Goal: Check status: Check status

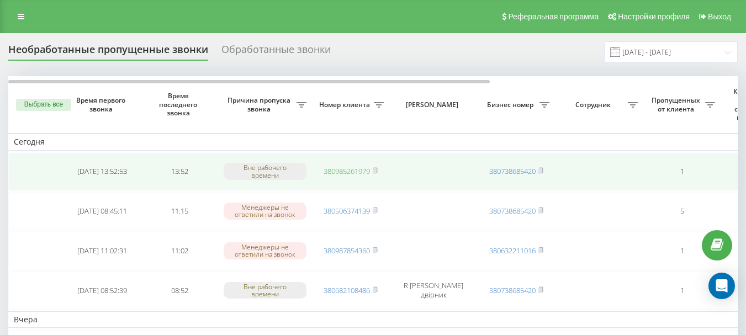
click at [331, 170] on link "380985261979" at bounding box center [347, 171] width 46 height 10
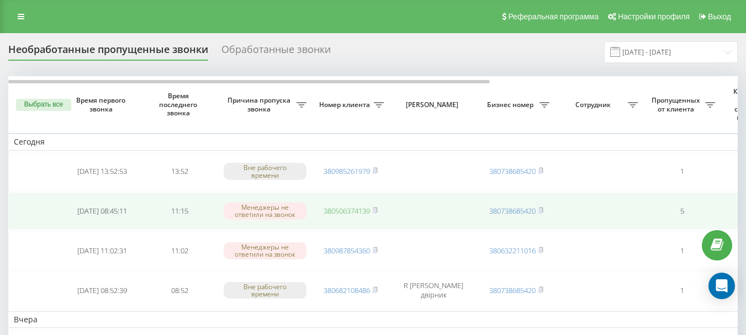
click at [339, 211] on link "380506374139" at bounding box center [347, 211] width 46 height 10
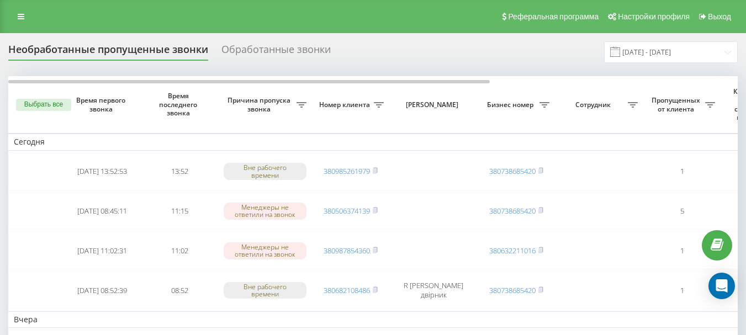
click at [359, 44] on div "Необработанные пропущенные звонки Обработанные звонки 22.07.2025 - 22.08.2025" at bounding box center [372, 52] width 729 height 22
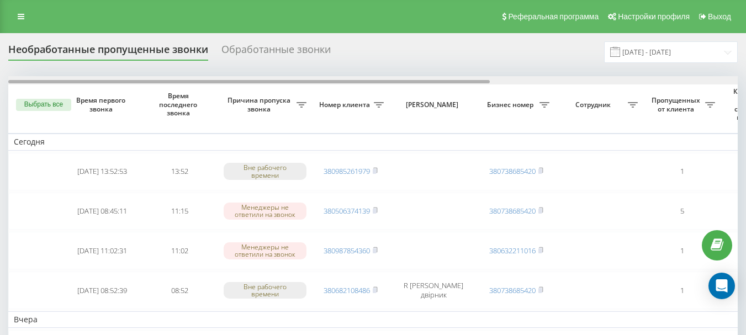
drag, startPoint x: 405, startPoint y: 81, endPoint x: 282, endPoint y: 64, distance: 124.3
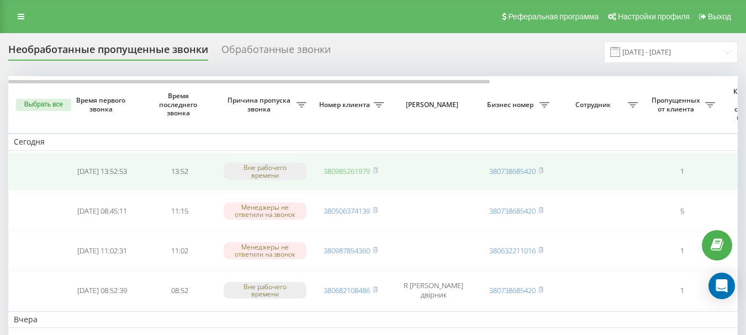
click at [326, 170] on link "380985261979" at bounding box center [347, 171] width 46 height 10
click at [376, 172] on rect at bounding box center [374, 171] width 3 height 5
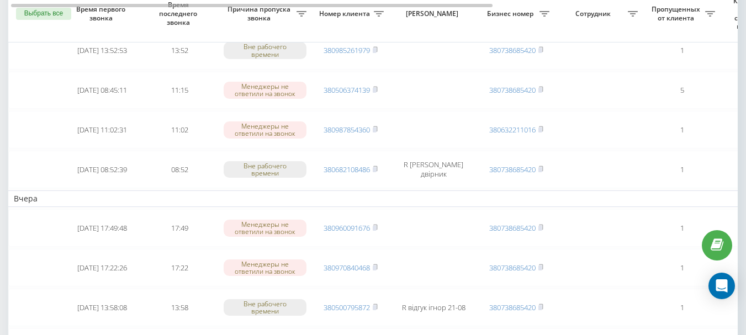
scroll to position [108, 0]
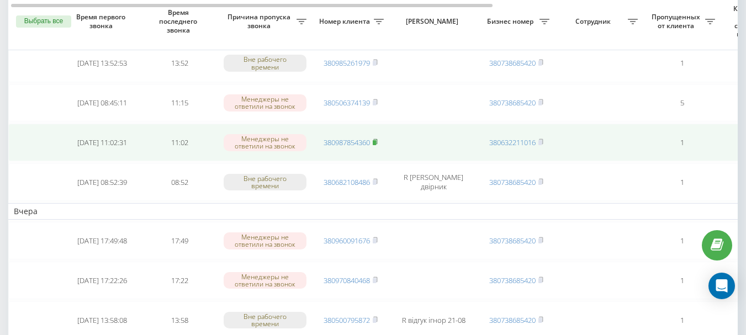
click at [375, 142] on rect at bounding box center [374, 142] width 3 height 5
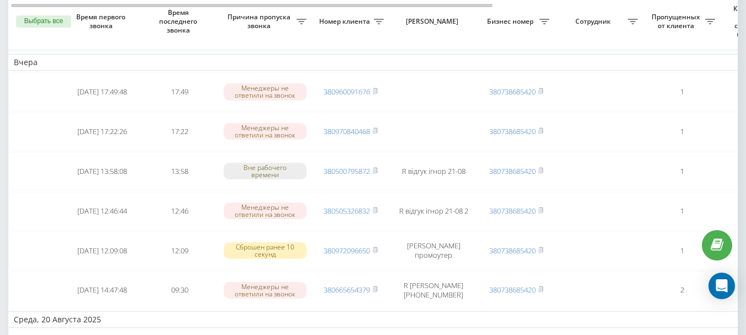
scroll to position [262, 0]
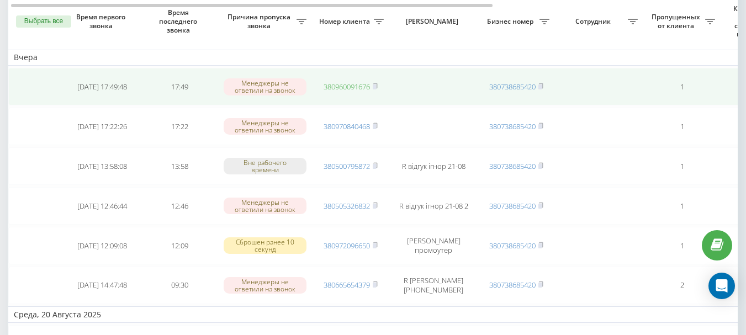
click at [335, 88] on link "380960091676" at bounding box center [347, 87] width 46 height 10
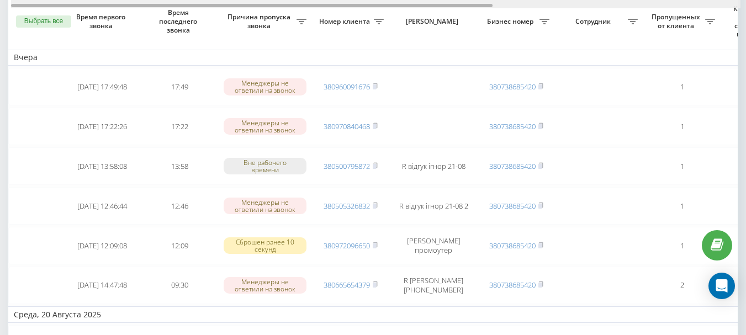
drag, startPoint x: 480, startPoint y: 4, endPoint x: 464, endPoint y: 3, distance: 16.0
click at [464, 3] on div at bounding box center [375, 4] width 729 height 8
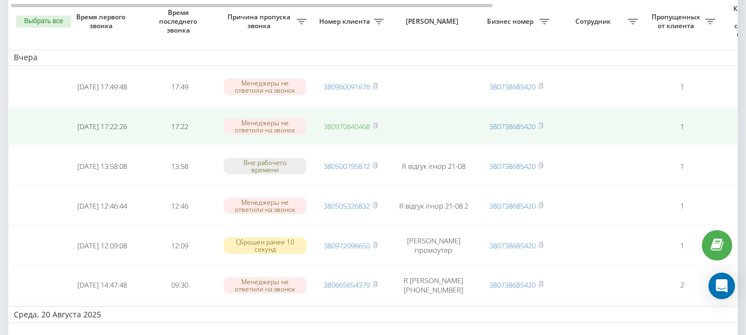
click at [363, 131] on link "380970840468" at bounding box center [347, 126] width 46 height 10
click at [378, 127] on icon at bounding box center [375, 126] width 5 height 7
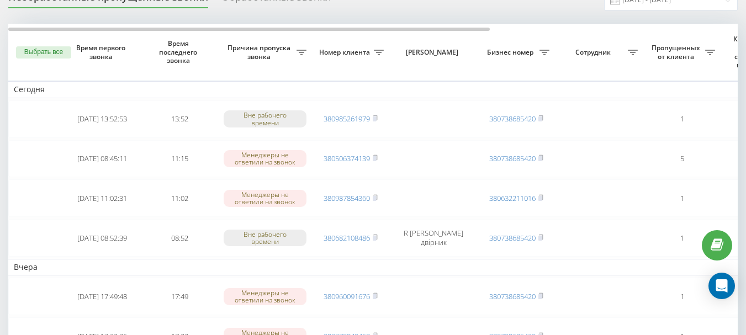
scroll to position [41, 0]
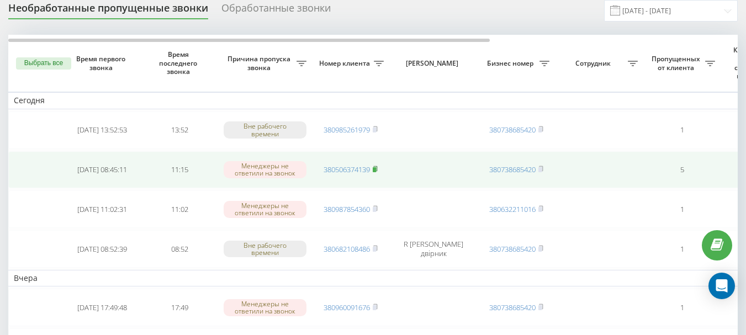
click at [376, 170] on rect at bounding box center [374, 169] width 3 height 5
